Goal: Task Accomplishment & Management: Use online tool/utility

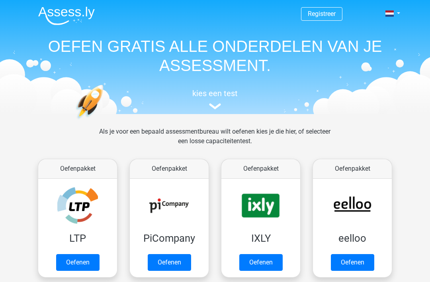
scroll to position [162, 0]
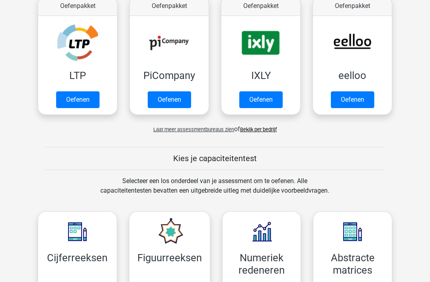
click at [78, 101] on link "Oefenen" at bounding box center [77, 100] width 43 height 17
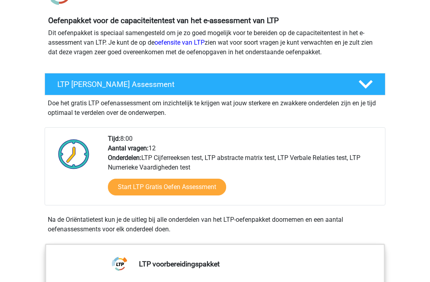
scroll to position [81, 0]
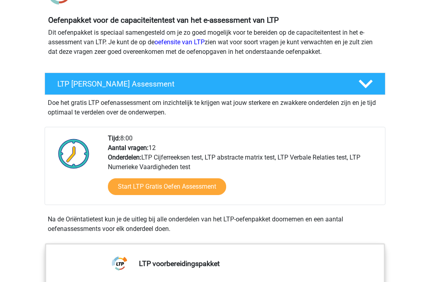
click at [192, 188] on link "Start LTP Gratis Oefen Assessment" at bounding box center [167, 186] width 118 height 17
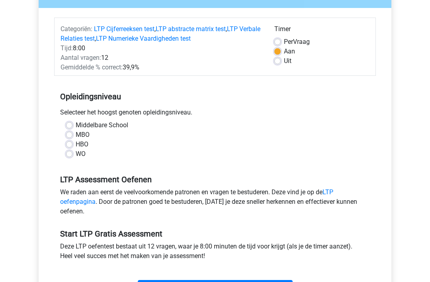
scroll to position [86, 0]
click at [81, 134] on label "MBO" at bounding box center [83, 135] width 14 height 10
click at [73, 134] on input "MBO" at bounding box center [69, 134] width 6 height 8
radio input "true"
click at [190, 272] on div "Start" at bounding box center [215, 281] width 322 height 28
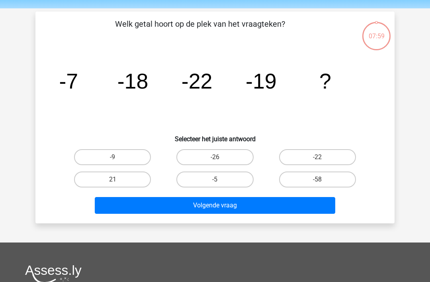
scroll to position [25, 0]
click at [122, 174] on label "21" at bounding box center [112, 179] width 77 height 16
click at [118, 179] on input "21" at bounding box center [115, 181] width 5 height 5
radio input "true"
click at [130, 178] on label "21" at bounding box center [112, 179] width 77 height 16
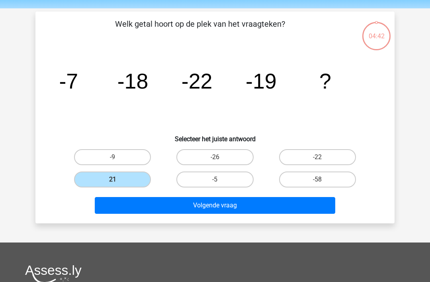
click at [118, 179] on input "21" at bounding box center [115, 181] width 5 height 5
click at [321, 155] on label "-22" at bounding box center [317, 157] width 77 height 16
click at [321, 157] on input "-22" at bounding box center [320, 159] width 5 height 5
radio input "true"
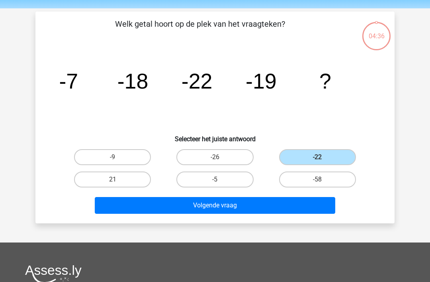
click at [233, 201] on button "Volgende vraag" at bounding box center [215, 205] width 241 height 17
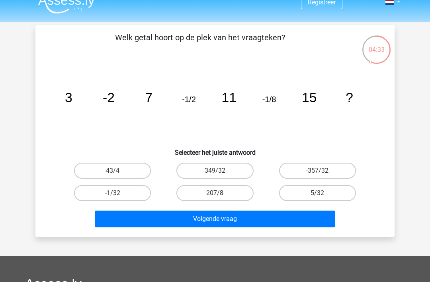
scroll to position [12, 0]
click at [114, 200] on label "-1/32" at bounding box center [112, 193] width 77 height 16
click at [114, 198] on input "-1/32" at bounding box center [115, 195] width 5 height 5
radio input "true"
click at [137, 217] on button "Volgende vraag" at bounding box center [215, 218] width 241 height 17
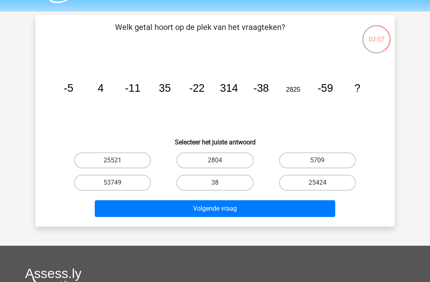
scroll to position [22, 0]
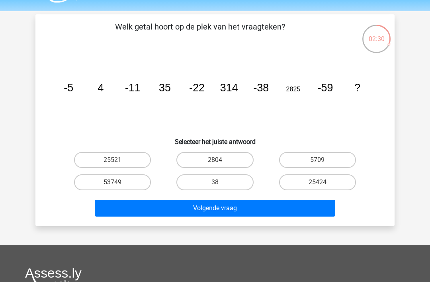
click at [312, 159] on label "5709" at bounding box center [317, 160] width 77 height 16
click at [318, 160] on input "5709" at bounding box center [320, 162] width 5 height 5
radio input "true"
click at [264, 211] on button "Volgende vraag" at bounding box center [215, 208] width 241 height 17
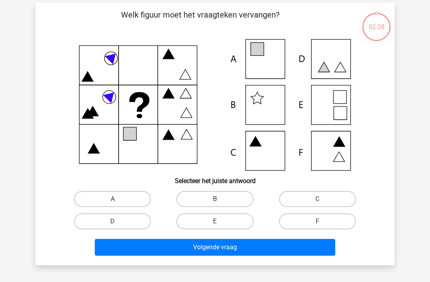
scroll to position [37, 0]
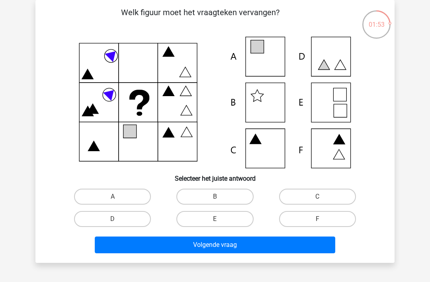
click at [339, 98] on icon at bounding box center [215, 102] width 321 height 131
click at [212, 215] on label "E" at bounding box center [214, 219] width 77 height 16
click at [215, 219] on input "E" at bounding box center [217, 221] width 5 height 5
radio input "true"
click at [204, 240] on button "Volgende vraag" at bounding box center [215, 244] width 241 height 17
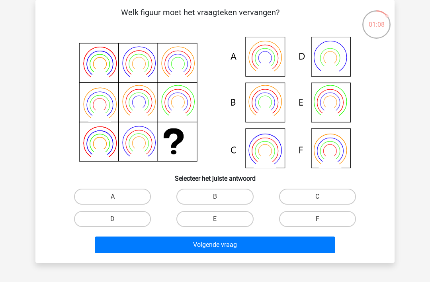
click at [312, 193] on label "C" at bounding box center [317, 196] width 77 height 16
click at [318, 196] on input "C" at bounding box center [320, 198] width 5 height 5
radio input "true"
click at [235, 239] on button "Volgende vraag" at bounding box center [215, 244] width 241 height 17
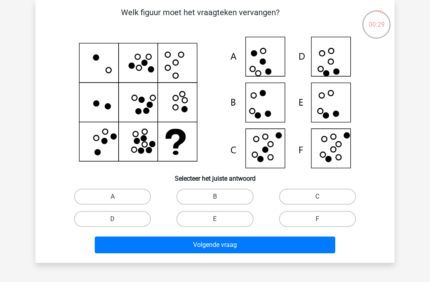
click at [118, 223] on input "D" at bounding box center [115, 221] width 5 height 5
radio input "true"
click at [195, 253] on button "Volgende vraag" at bounding box center [215, 244] width 241 height 17
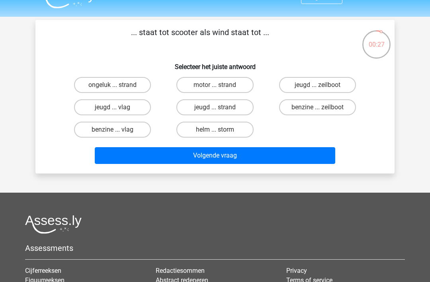
scroll to position [0, 0]
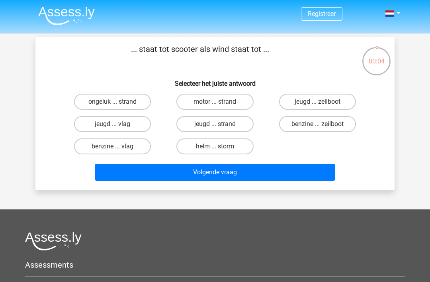
click at [314, 123] on label "benzine ... zeilboot" at bounding box center [317, 124] width 77 height 16
click at [318, 124] on input "benzine ... zeilboot" at bounding box center [320, 126] width 5 height 5
radio input "true"
click at [230, 173] on button "Volgende vraag" at bounding box center [215, 172] width 241 height 17
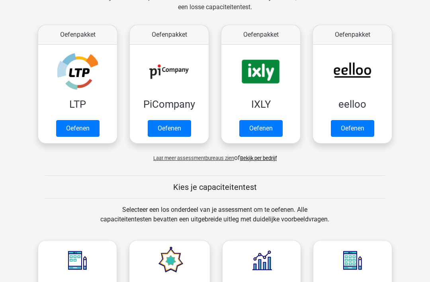
scroll to position [128, 0]
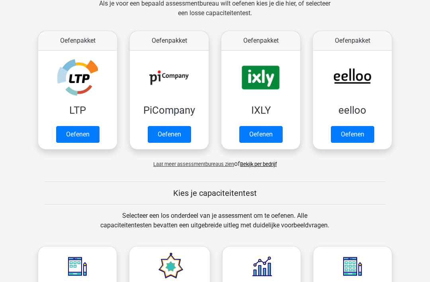
click at [266, 132] on link "Oefenen" at bounding box center [260, 134] width 43 height 17
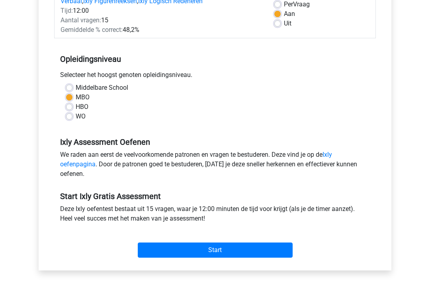
scroll to position [142, 0]
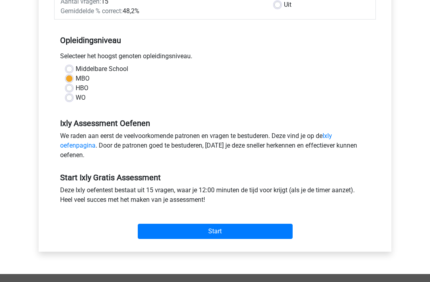
click at [185, 229] on input "Start" at bounding box center [215, 231] width 155 height 15
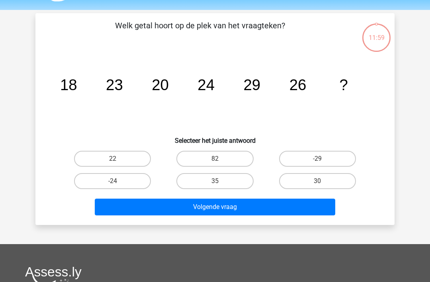
scroll to position [24, 0]
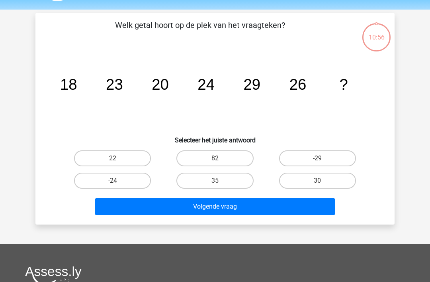
click at [316, 178] on label "30" at bounding box center [317, 181] width 77 height 16
click at [318, 180] on input "30" at bounding box center [320, 182] width 5 height 5
radio input "true"
click at [289, 204] on button "Volgende vraag" at bounding box center [215, 206] width 241 height 17
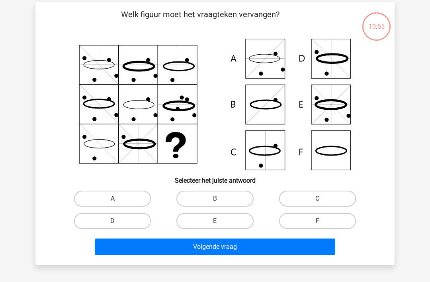
scroll to position [37, 0]
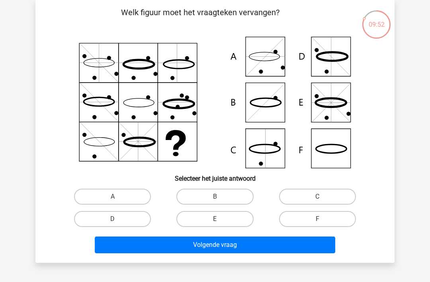
click at [294, 215] on label "F" at bounding box center [317, 219] width 77 height 16
click at [318, 219] on input "F" at bounding box center [320, 221] width 5 height 5
radio input "true"
click at [248, 249] on button "Volgende vraag" at bounding box center [215, 244] width 241 height 17
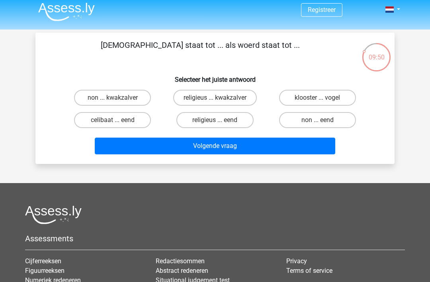
scroll to position [4, 0]
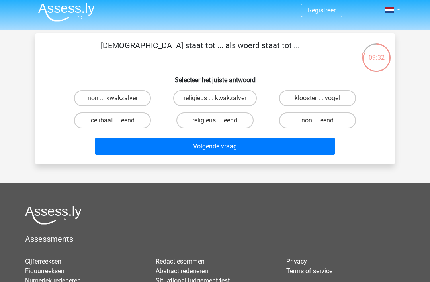
click at [316, 93] on label "klooster ... vogel" at bounding box center [317, 98] width 77 height 16
click at [318, 98] on input "klooster ... vogel" at bounding box center [320, 100] width 5 height 5
radio input "true"
click at [244, 151] on button "Volgende vraag" at bounding box center [215, 146] width 241 height 17
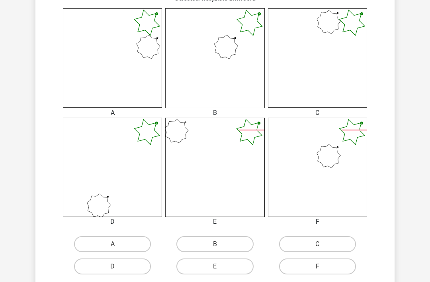
scroll to position [199, 0]
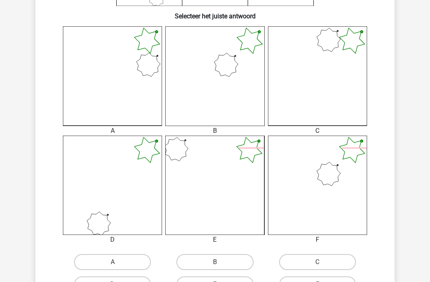
click at [216, 264] on input "B" at bounding box center [217, 264] width 5 height 5
radio input "true"
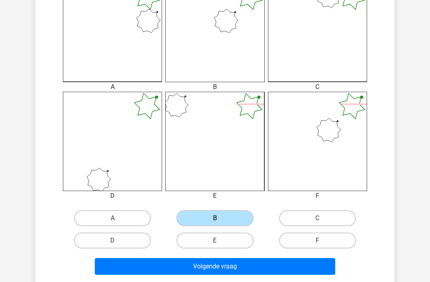
click at [202, 268] on button "Volgende vraag" at bounding box center [215, 266] width 241 height 17
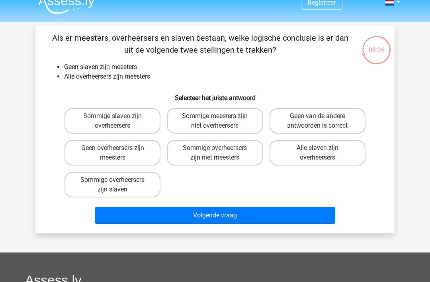
scroll to position [22, 0]
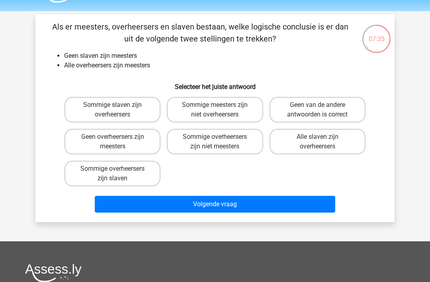
click at [300, 109] on label "Geen van de andere antwoorden is correct" at bounding box center [318, 109] width 96 height 25
click at [318, 109] on input "Geen van de andere antwoorden is correct" at bounding box center [320, 107] width 5 height 5
radio input "true"
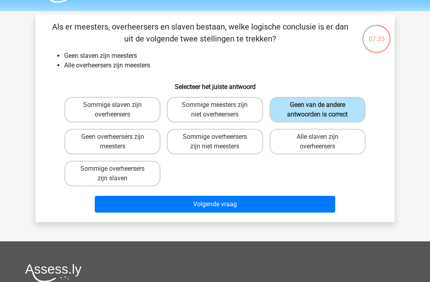
click at [220, 203] on button "Volgende vraag" at bounding box center [215, 204] width 241 height 17
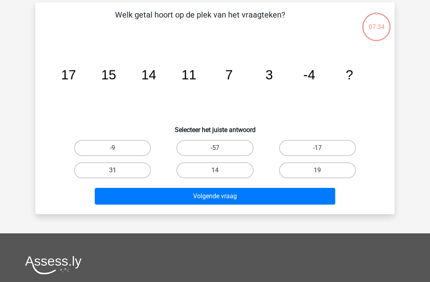
scroll to position [37, 0]
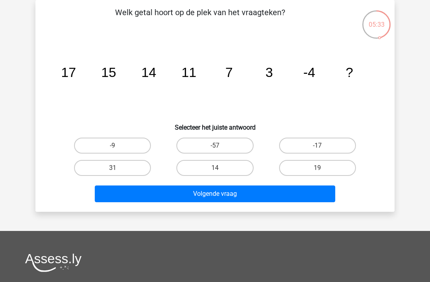
click at [318, 137] on label "-17" at bounding box center [317, 145] width 77 height 16
click at [318, 145] on input "-17" at bounding box center [320, 147] width 5 height 5
radio input "true"
click at [226, 188] on button "Volgende vraag" at bounding box center [215, 193] width 241 height 17
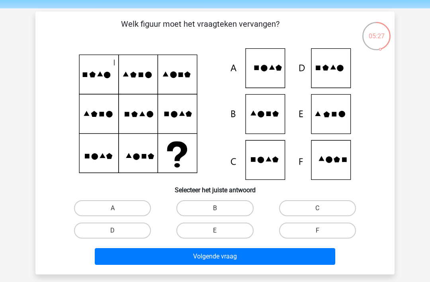
scroll to position [25, 0]
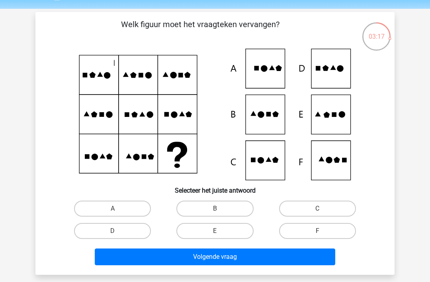
click at [208, 203] on label "B" at bounding box center [214, 208] width 77 height 16
click at [215, 208] on input "B" at bounding box center [217, 210] width 5 height 5
radio input "true"
click at [193, 248] on button "Volgende vraag" at bounding box center [215, 256] width 241 height 17
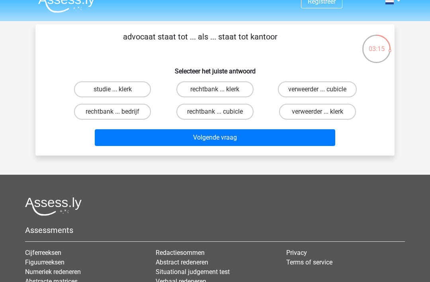
scroll to position [13, 0]
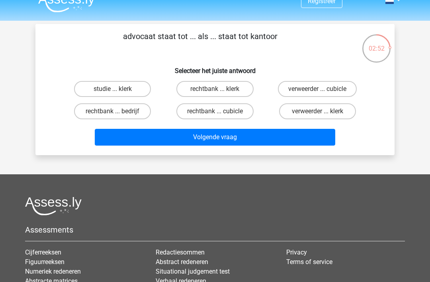
click at [316, 110] on label "verweerder ... klerk" at bounding box center [317, 111] width 77 height 16
click at [318, 111] on input "verweerder ... klerk" at bounding box center [320, 113] width 5 height 5
radio input "true"
click at [283, 137] on button "Volgende vraag" at bounding box center [215, 137] width 241 height 17
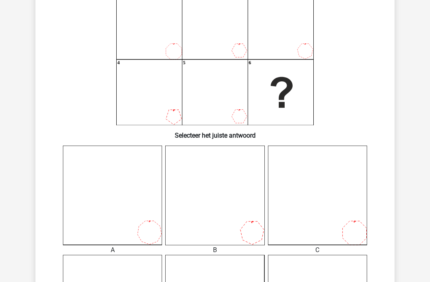
scroll to position [78, 0]
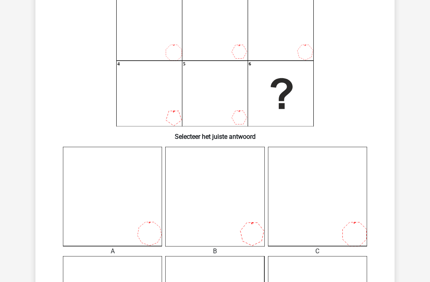
click at [294, 63] on icon "1 2 3 4 5 6" at bounding box center [215, 60] width 321 height 131
click at [297, 47] on icon "1 2 3 4 5 6" at bounding box center [215, 60] width 321 height 131
click at [173, 130] on h6 "Selecteer het juiste antwoord" at bounding box center [215, 133] width 334 height 14
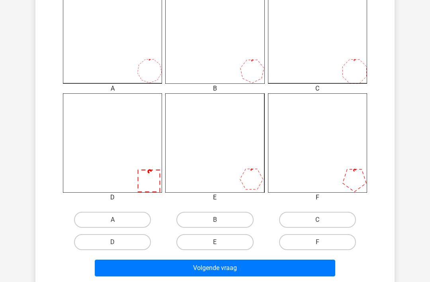
scroll to position [242, 0]
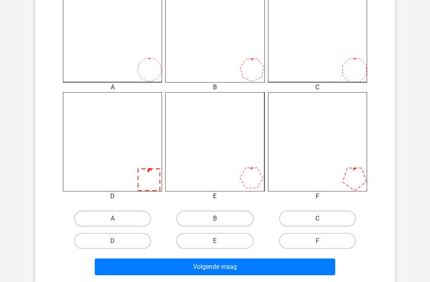
click at [300, 212] on label "C" at bounding box center [317, 218] width 77 height 16
click at [318, 218] on input "C" at bounding box center [320, 220] width 5 height 5
radio input "true"
click at [216, 261] on button "Volgende vraag" at bounding box center [215, 266] width 241 height 17
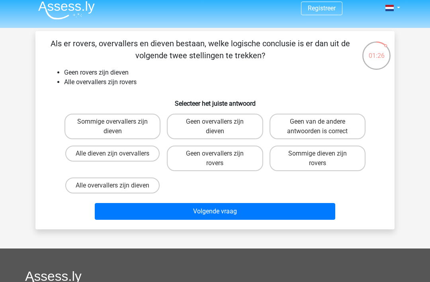
scroll to position [6, 0]
click at [309, 124] on label "Geen van de andere antwoorden is correct" at bounding box center [318, 126] width 96 height 25
click at [318, 124] on input "Geen van de andere antwoorden is correct" at bounding box center [320, 124] width 5 height 5
radio input "true"
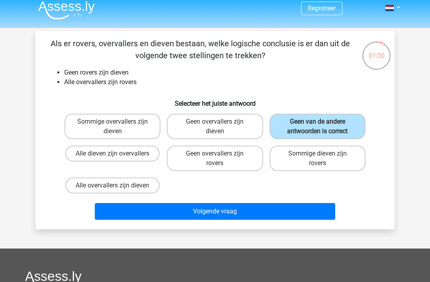
click at [214, 204] on button "Volgende vraag" at bounding box center [215, 211] width 241 height 17
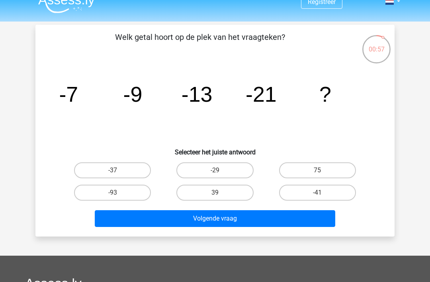
scroll to position [10, 0]
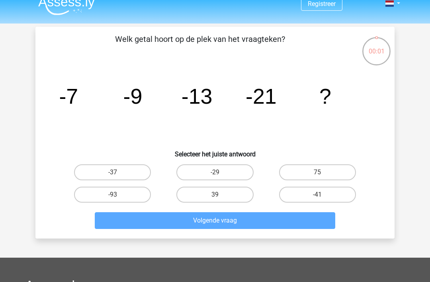
click at [122, 177] on label "-37" at bounding box center [112, 172] width 77 height 16
click at [118, 177] on input "-37" at bounding box center [115, 174] width 5 height 5
radio input "true"
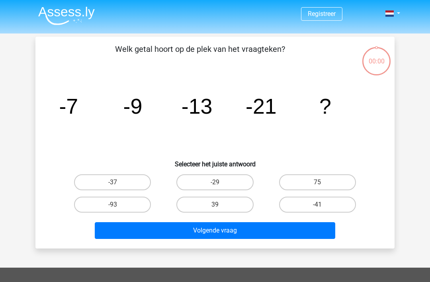
scroll to position [10, 0]
